Goal: Task Accomplishment & Management: Use online tool/utility

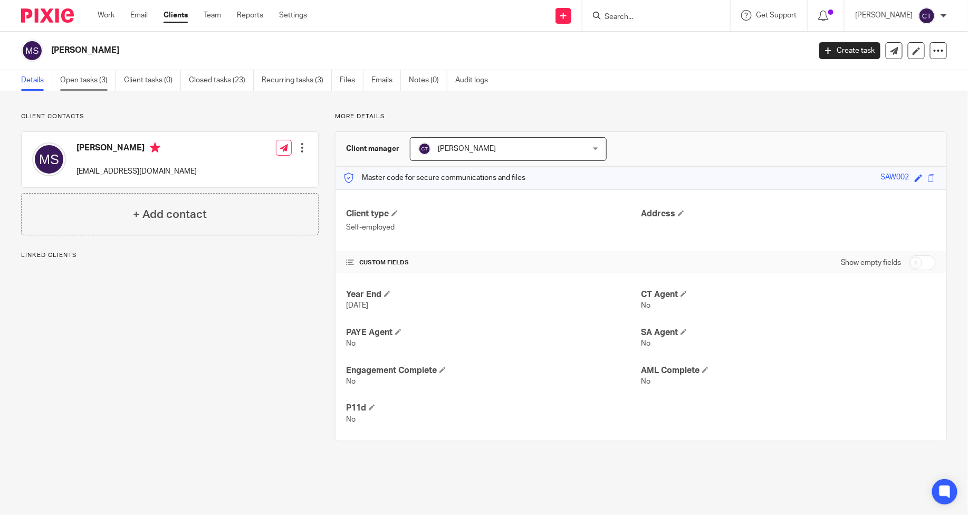
click at [92, 81] on link "Open tasks (3)" at bounding box center [88, 80] width 56 height 21
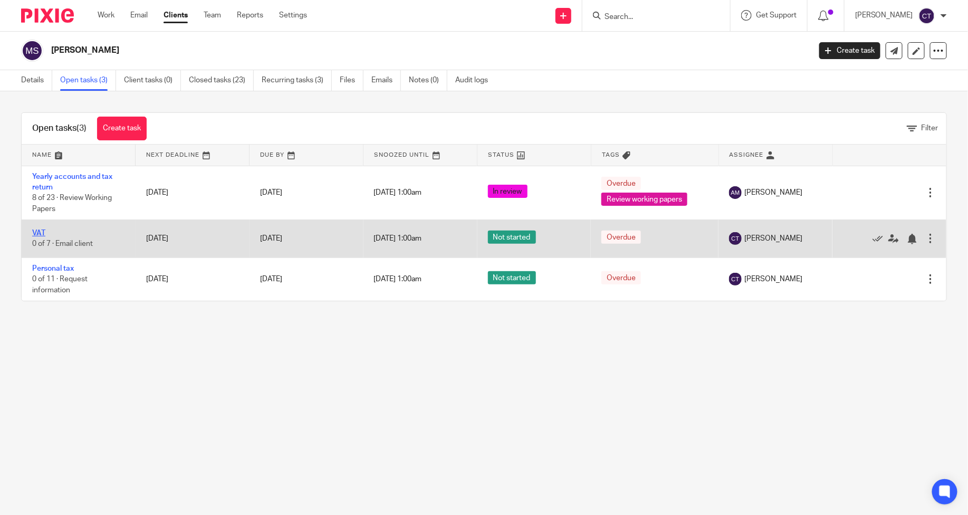
click at [40, 233] on link "VAT" at bounding box center [38, 233] width 13 height 7
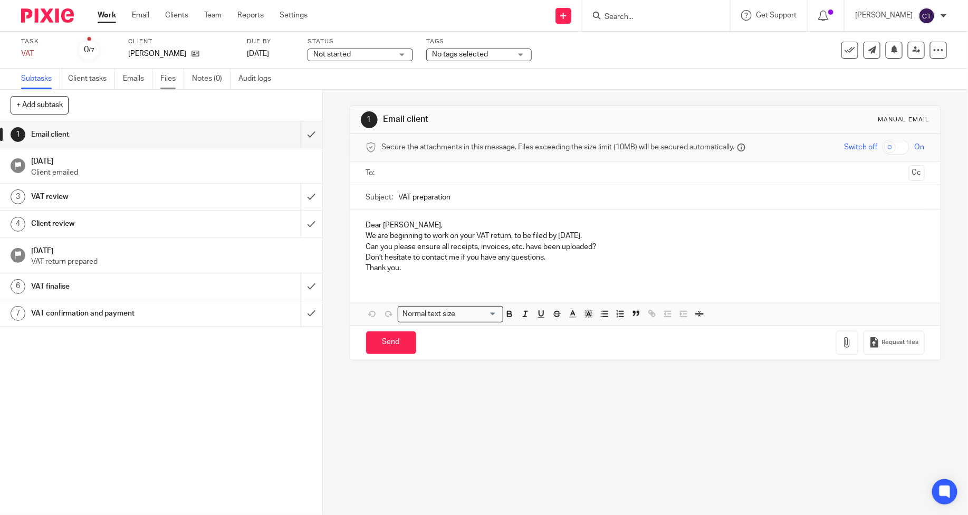
click at [168, 79] on link "Files" at bounding box center [172, 79] width 24 height 21
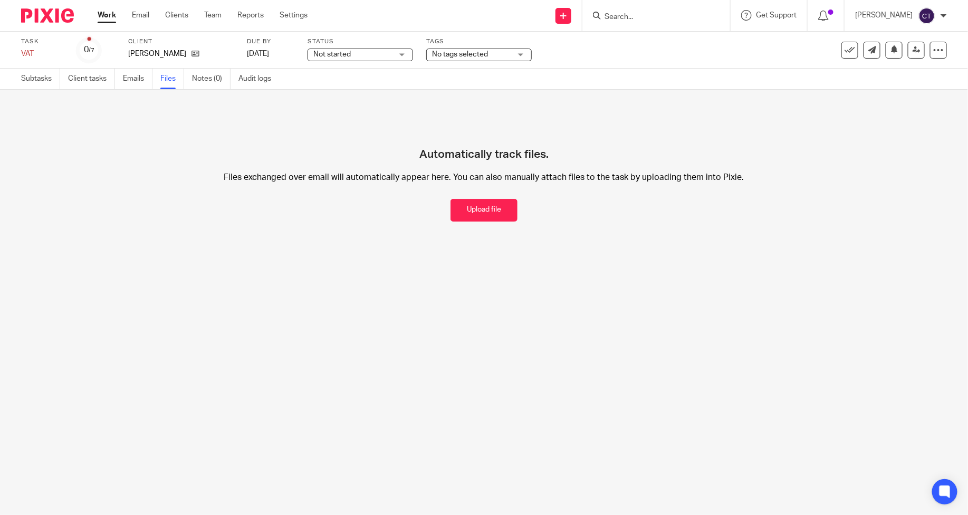
click at [489, 208] on button "Upload file" at bounding box center [484, 210] width 67 height 23
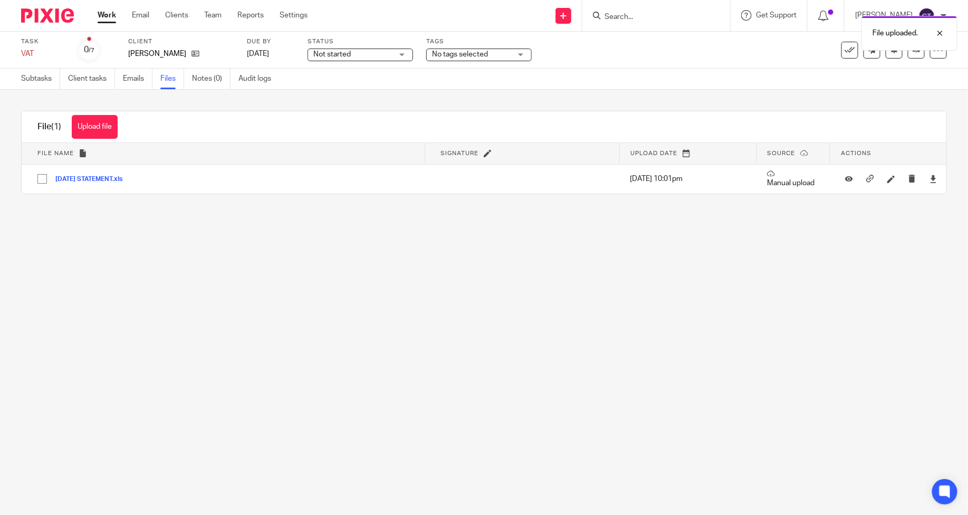
click at [93, 128] on button "Upload file" at bounding box center [95, 127] width 46 height 24
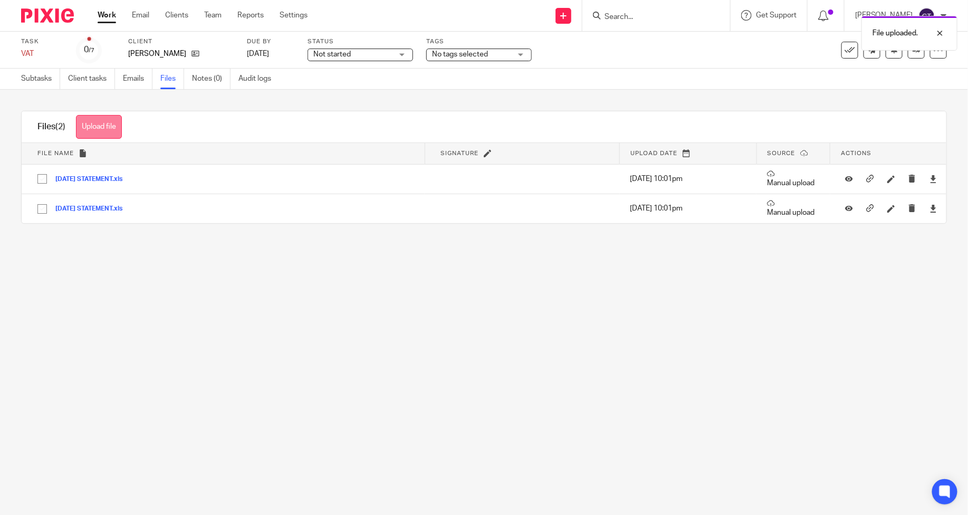
click at [101, 131] on button "Upload file" at bounding box center [99, 127] width 46 height 24
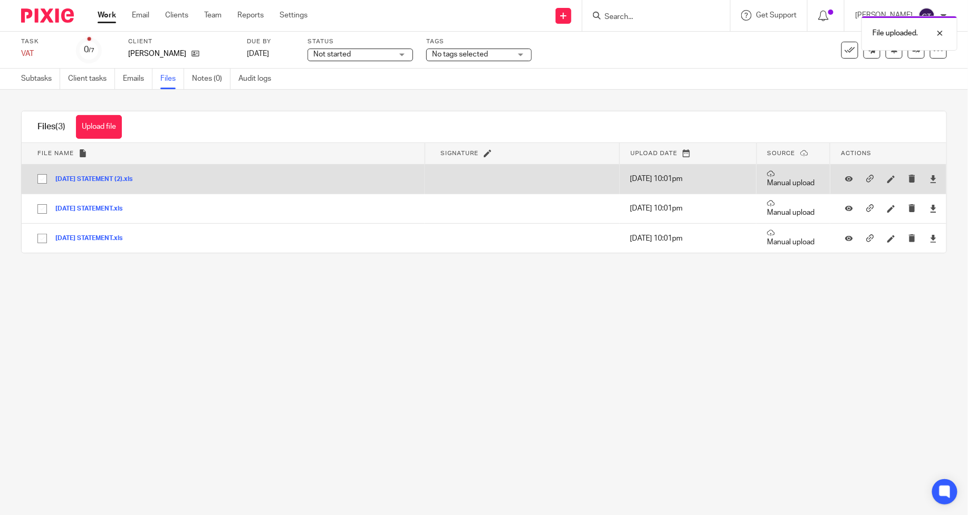
click at [43, 178] on input "checkbox" at bounding box center [42, 179] width 20 height 20
checkbox input "true"
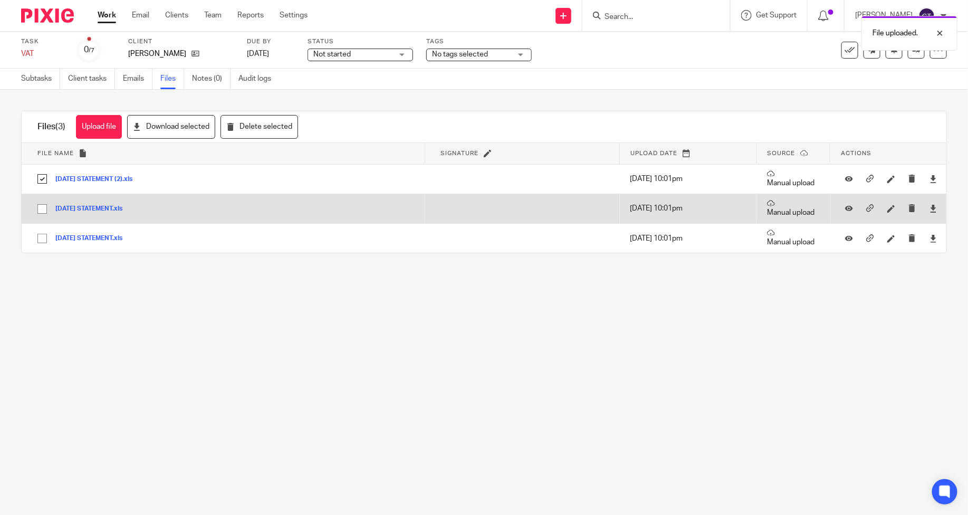
click at [39, 208] on input "checkbox" at bounding box center [42, 209] width 20 height 20
checkbox input "true"
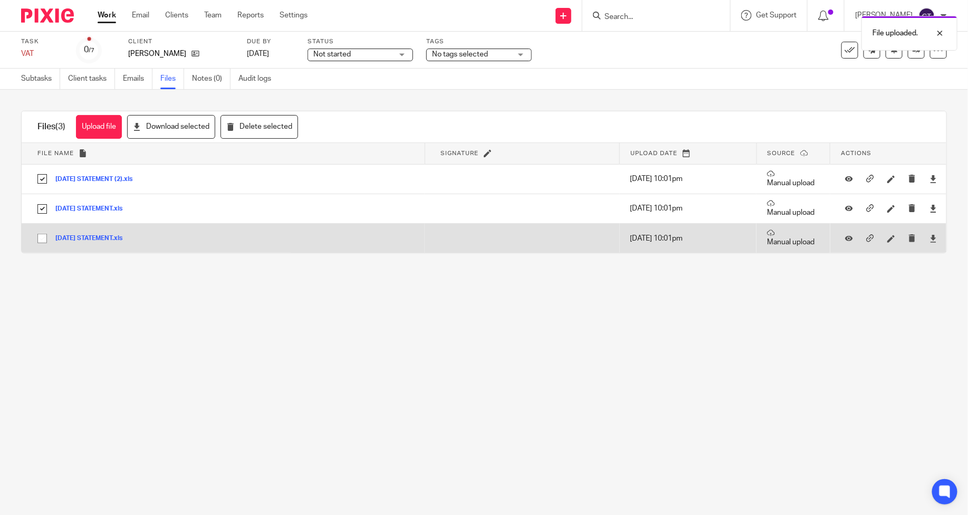
click at [43, 240] on input "checkbox" at bounding box center [42, 238] width 20 height 20
checkbox input "true"
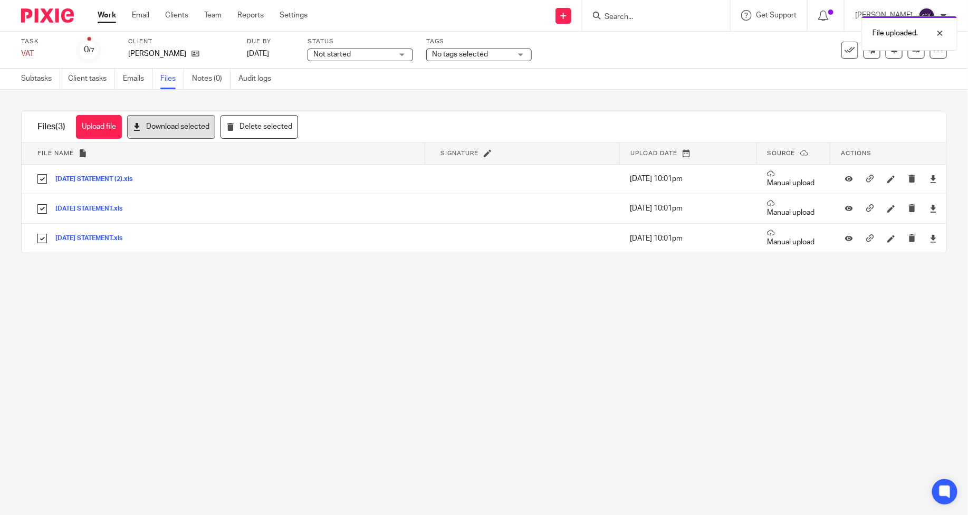
click at [186, 132] on button "Download selected" at bounding box center [171, 127] width 88 height 24
